Goal: Task Accomplishment & Management: Manage account settings

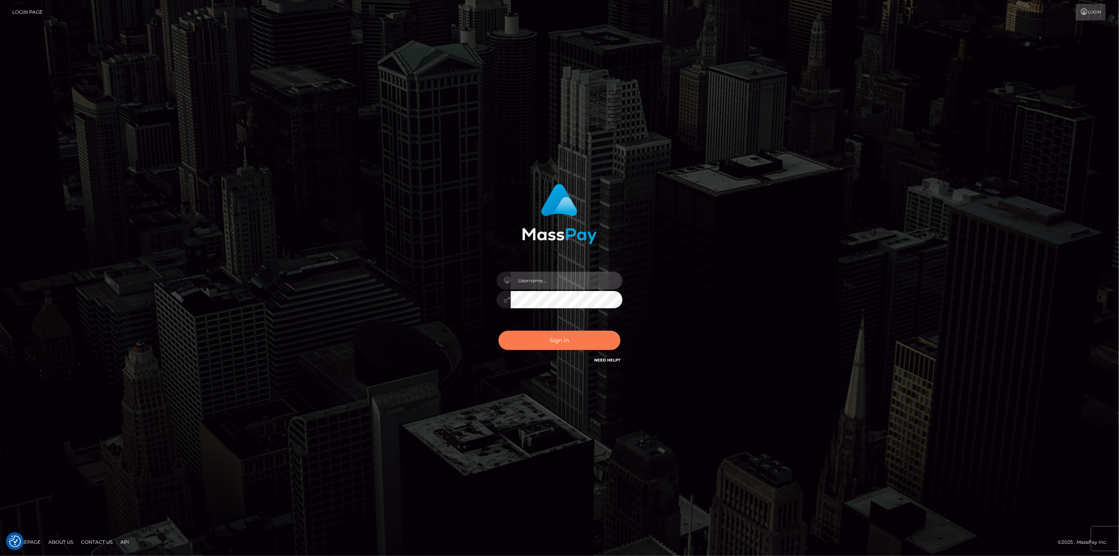
type input "[DOMAIN_NAME]"
click at [539, 345] on button "Sign in" at bounding box center [559, 339] width 122 height 19
